Goal: Find specific page/section: Find specific page/section

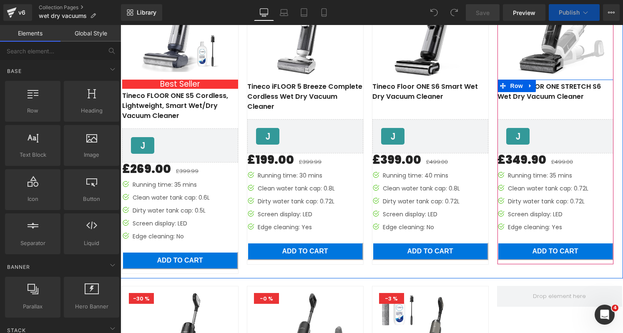
scroll to position [377, 0]
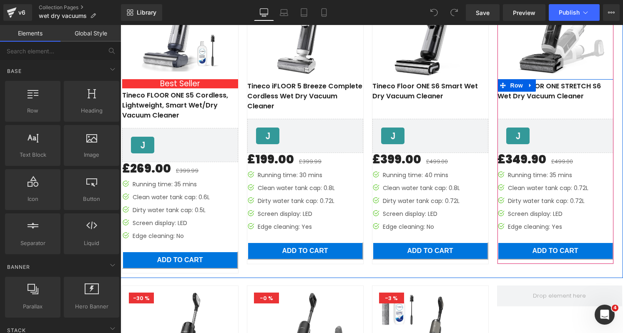
click at [508, 187] on div "Clean water tank cap: 0.72L" at bounding box center [548, 188] width 80 height 9
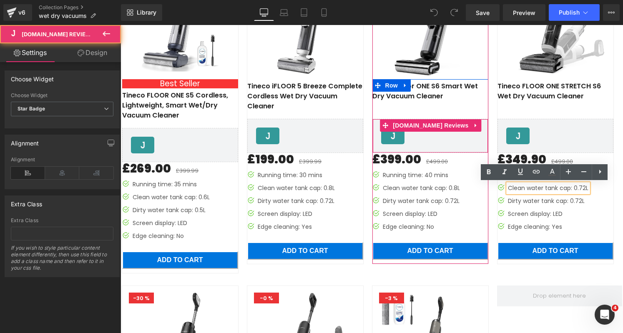
click at [402, 136] on div "[DOMAIN_NAME] Reviews - Star Badge" at bounding box center [430, 136] width 98 height 17
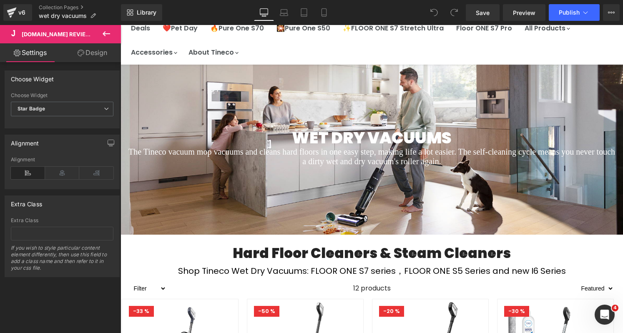
scroll to position [0, 0]
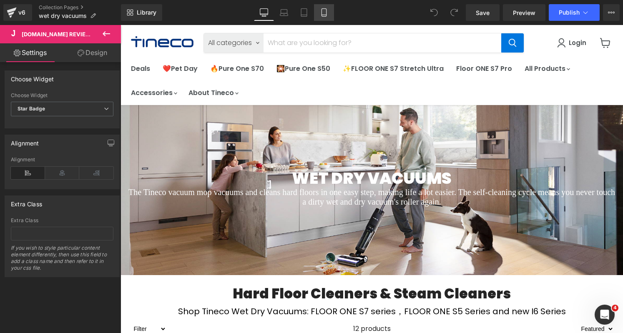
click at [319, 13] on link "Mobile" at bounding box center [324, 12] width 20 height 17
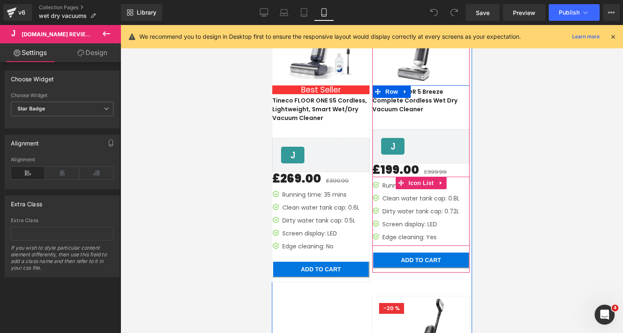
scroll to position [306, 0]
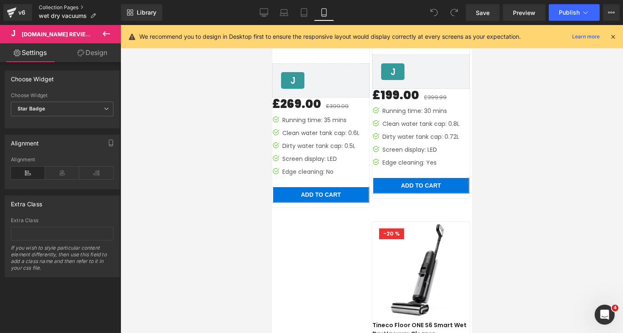
click at [66, 8] on link "Collection Pages" at bounding box center [80, 7] width 82 height 7
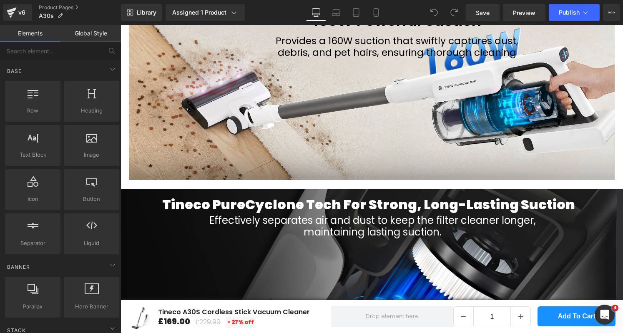
scroll to position [742, 0]
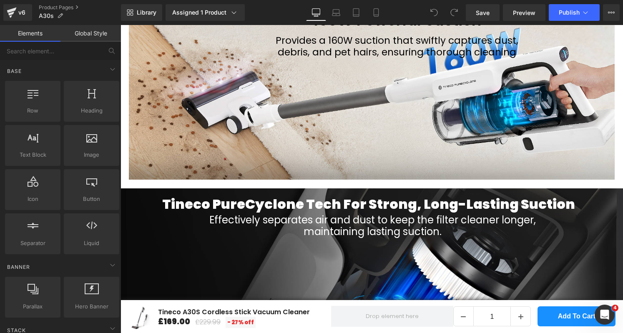
click at [52, 4] on link "Product Pages" at bounding box center [80, 7] width 82 height 7
